Goal: Check status: Check status

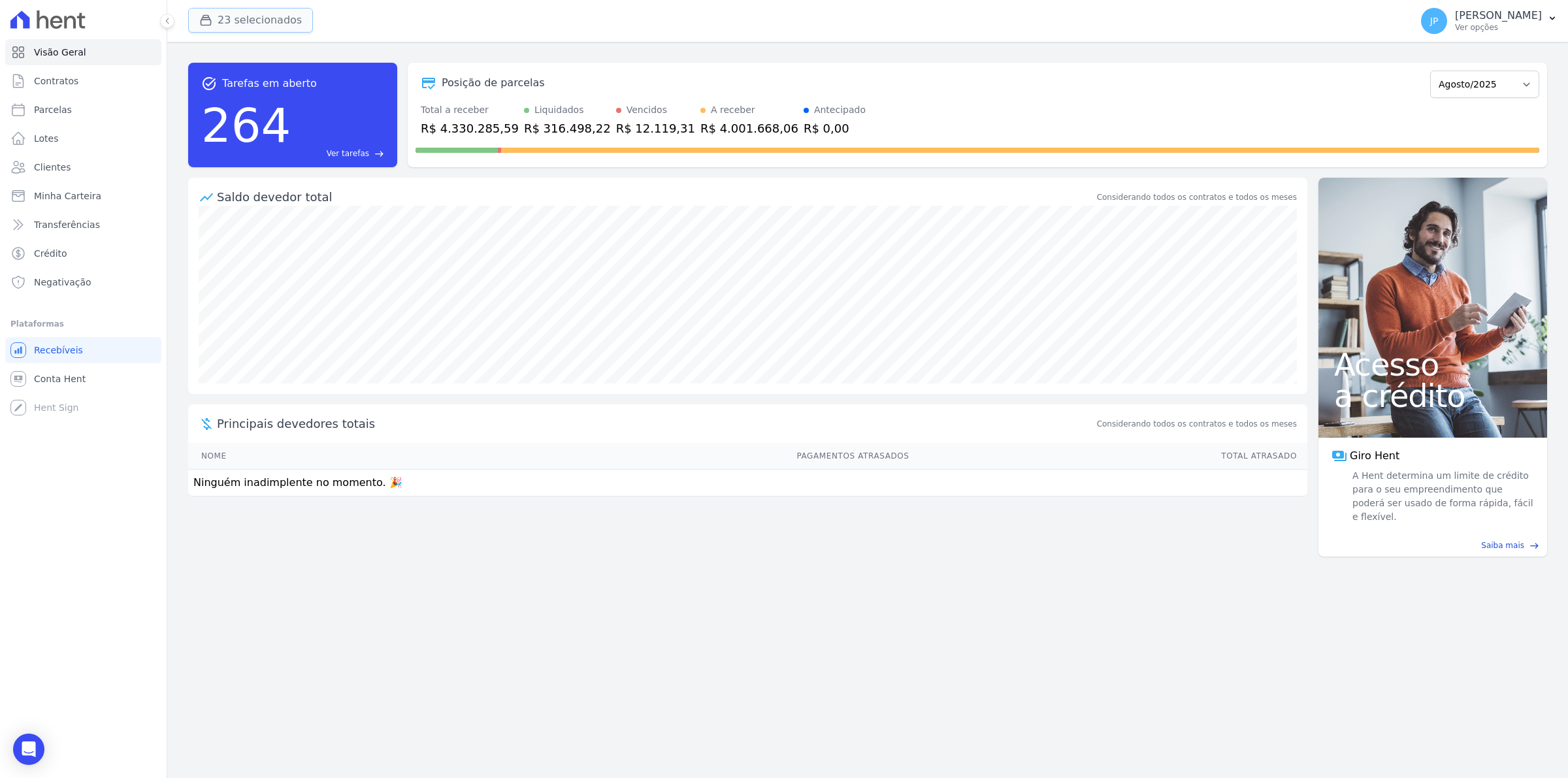
click at [201, 21] on icon "button" at bounding box center [205, 21] width 10 height 10
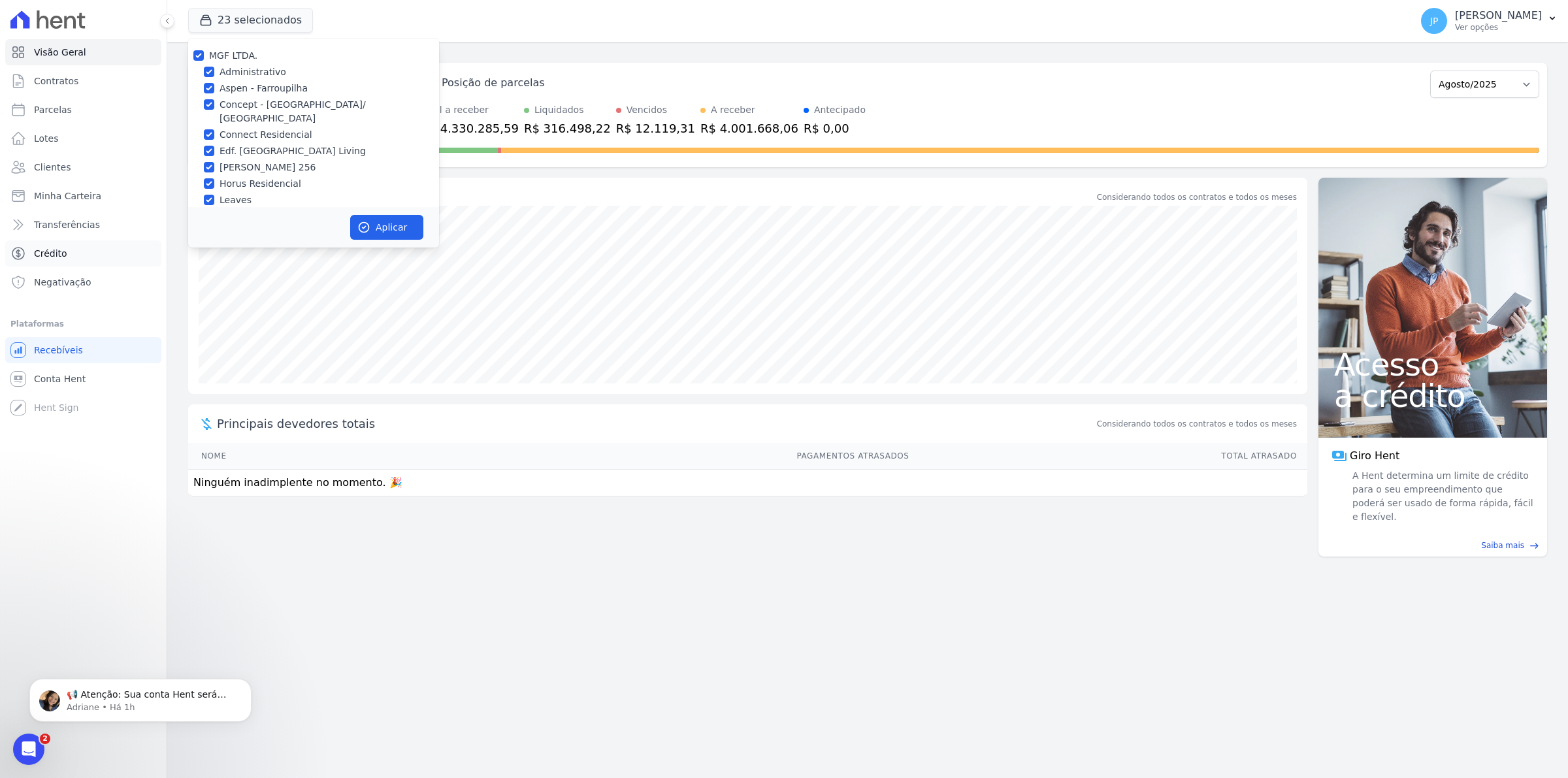
click at [54, 250] on span "Crédito" at bounding box center [50, 253] width 33 height 13
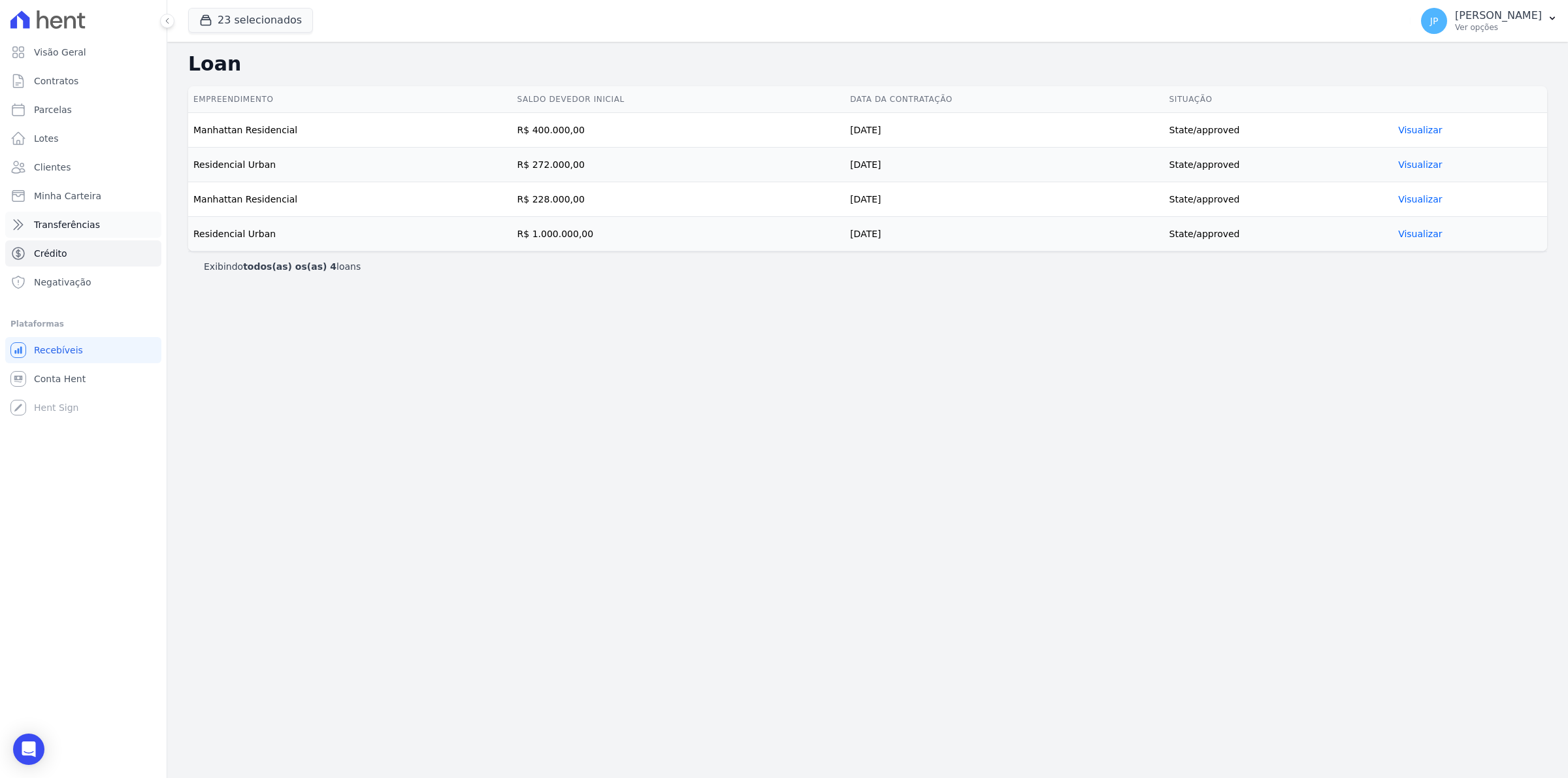
click at [71, 228] on span "Transferências" at bounding box center [67, 224] width 66 height 13
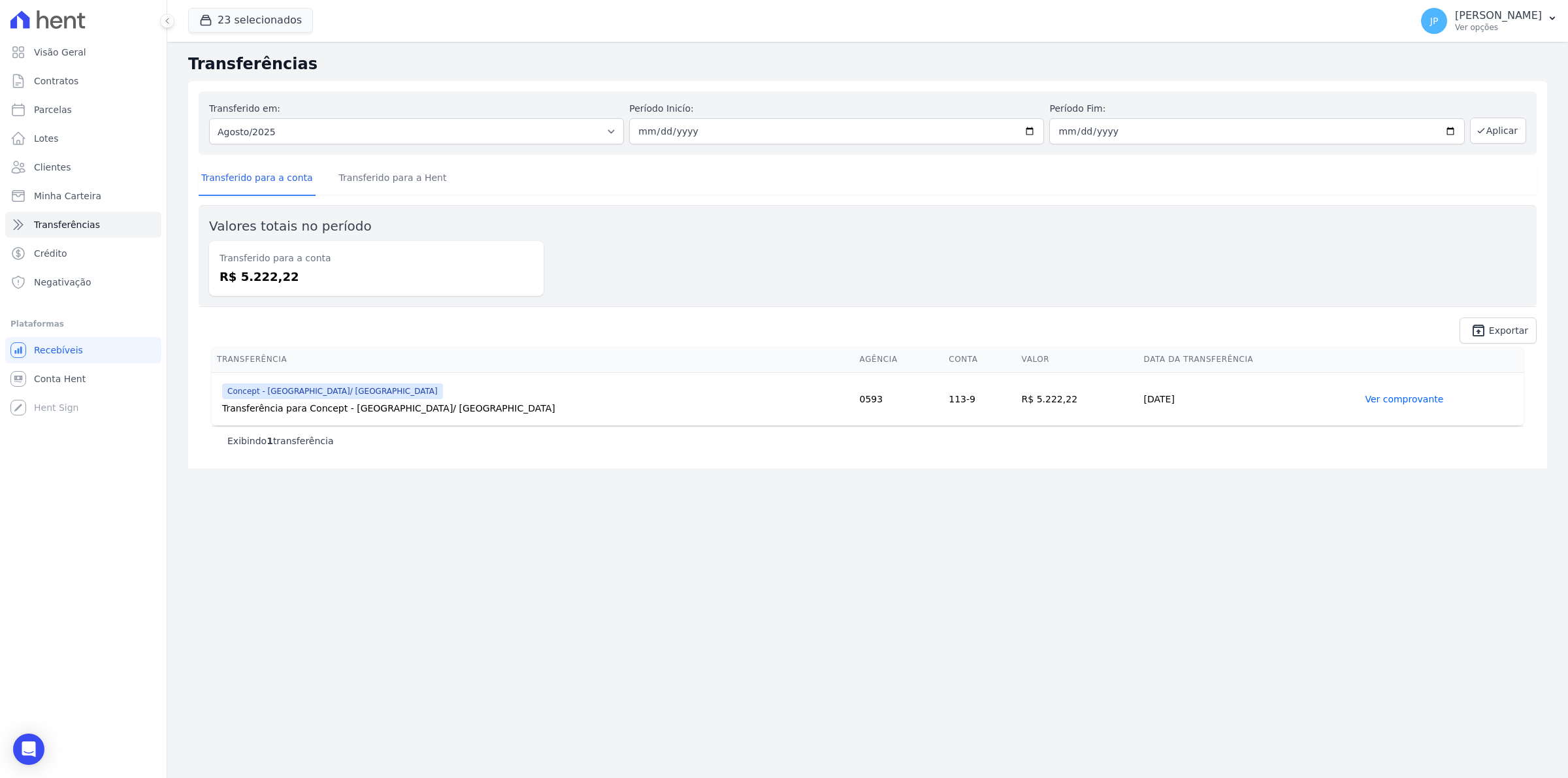
click at [1368, 397] on link "Ver comprovante" at bounding box center [1404, 399] width 79 height 11
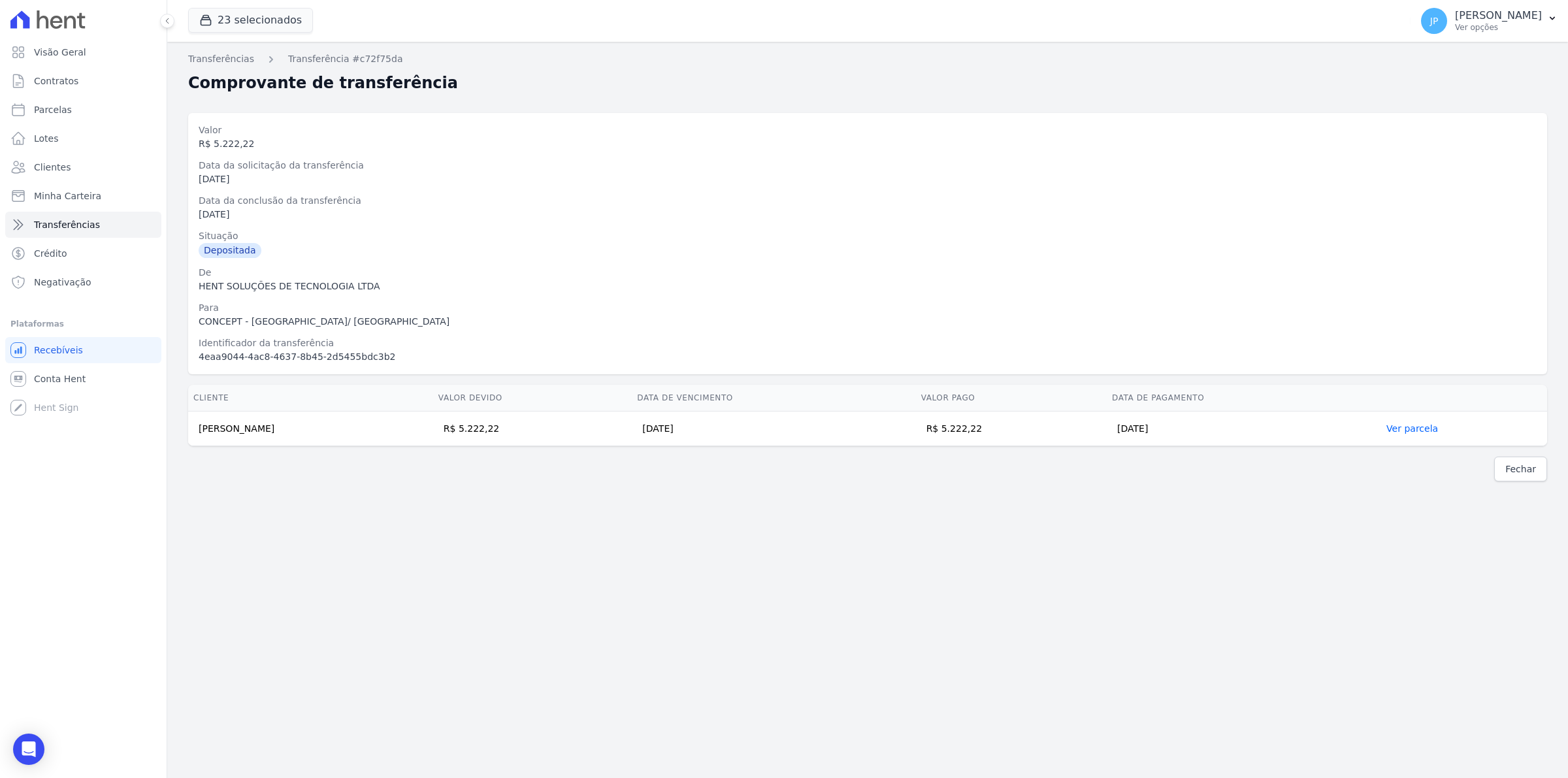
drag, startPoint x: 288, startPoint y: 427, endPoint x: 189, endPoint y: 429, distance: 99.0
click at [189, 429] on td "[PERSON_NAME]" at bounding box center [311, 428] width 245 height 35
copy td "[PERSON_NAME]"
click at [282, 457] on div "Fechar" at bounding box center [867, 469] width 1358 height 25
drag, startPoint x: 238, startPoint y: 436, endPoint x: 198, endPoint y: 435, distance: 40.0
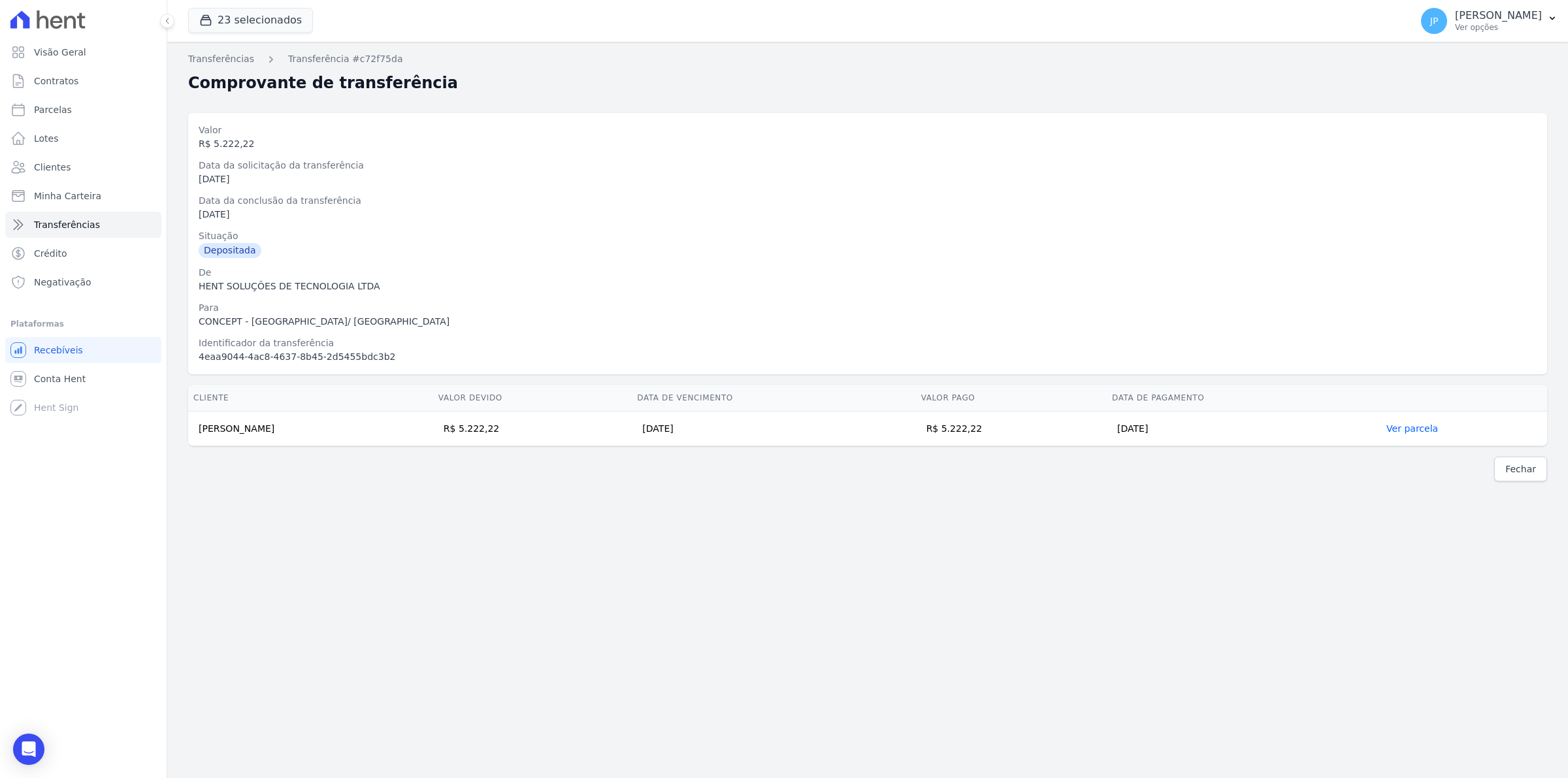
click at [198, 435] on td "[PERSON_NAME]" at bounding box center [311, 428] width 245 height 35
copy td "[PERSON_NAME]"
